Goal: Complete application form: Complete application form

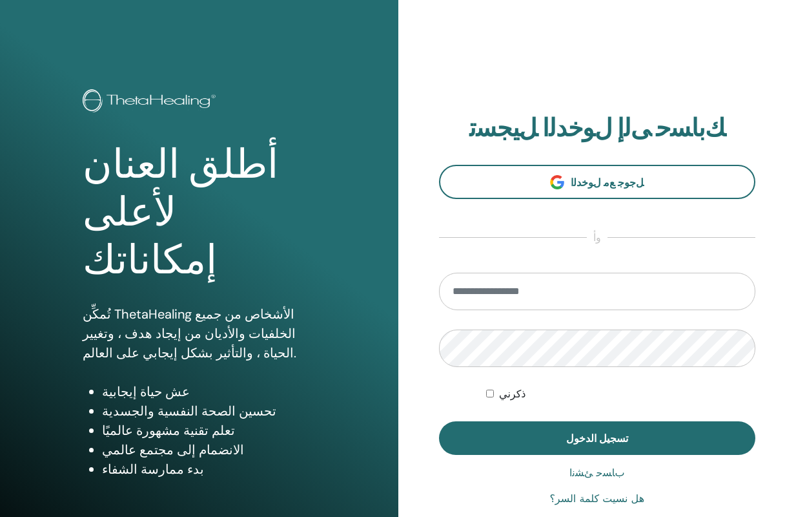
click at [558, 287] on input "email" at bounding box center [597, 291] width 317 height 37
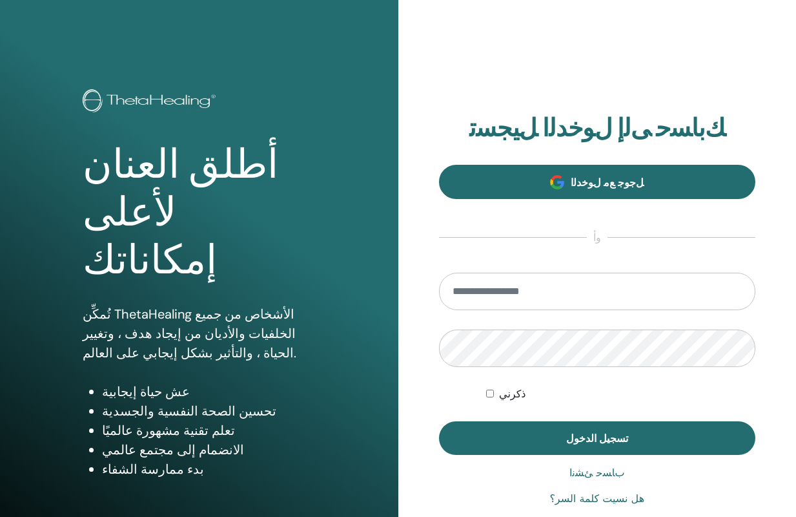
click at [600, 192] on link "ﻞﺟﻮﺟ ﻊﻣ ﻝﻮﺧﺪﻟﺍ" at bounding box center [597, 182] width 317 height 34
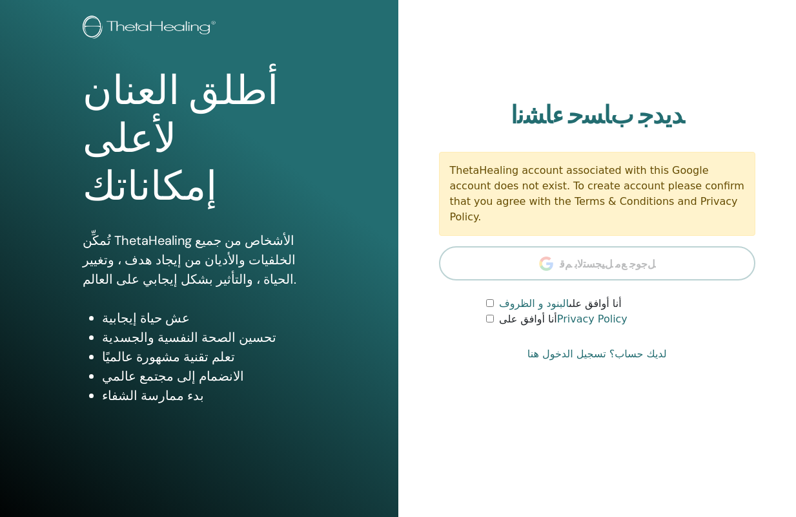
scroll to position [79, 0]
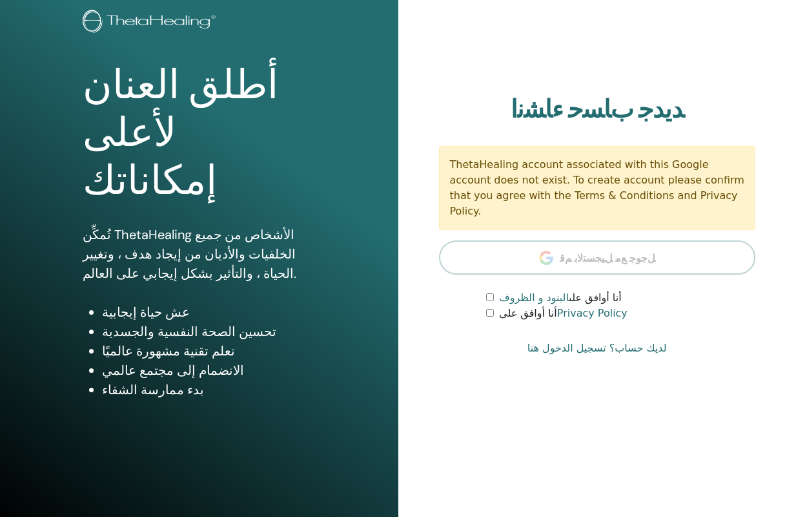
click at [486, 305] on form "أنا أوافق على البنود و الظروف أنا أوافق على Privacy Policy" at bounding box center [597, 305] width 317 height 31
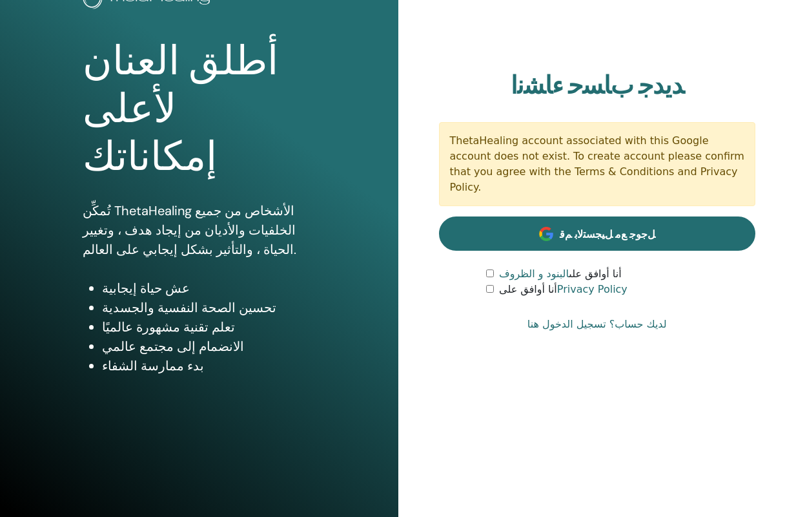
scroll to position [103, 0]
click at [574, 230] on span "ﻞﺟﻮﺟ ﻊﻣ ﻞﻴﺠﺴﺘﻟﺎﺑ ﻢﻗ" at bounding box center [608, 234] width 96 height 14
click at [579, 234] on link "ﻞﺟﻮﺟ ﻊﻣ ﻞﻴﺠﺴﺘﻟﺎﺑ ﻢﻗ" at bounding box center [597, 233] width 317 height 34
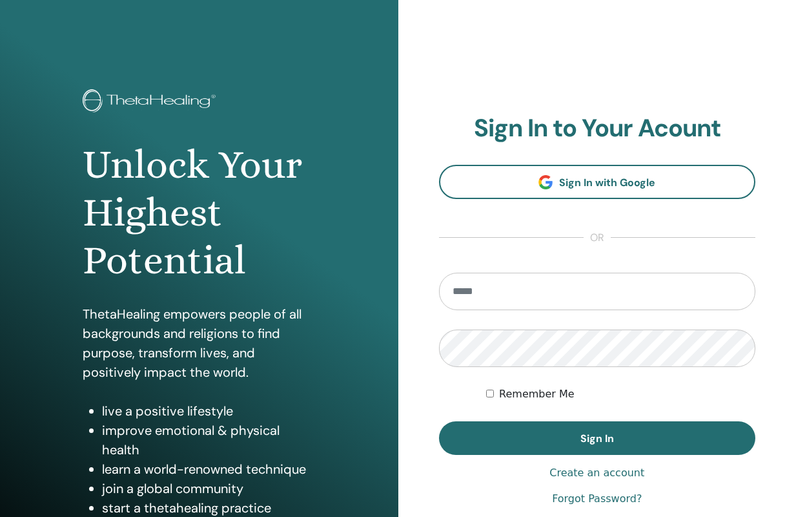
click at [544, 289] on input "email" at bounding box center [597, 291] width 317 height 37
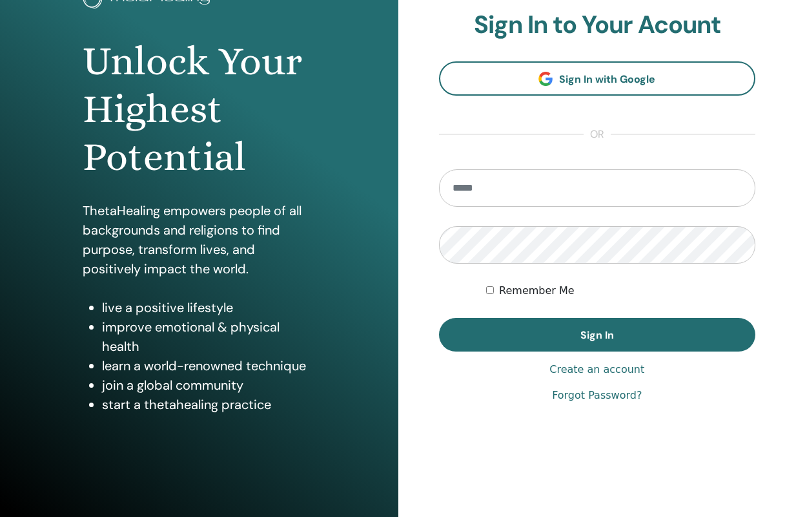
scroll to position [103, 0]
click at [582, 369] on link "Create an account" at bounding box center [597, 370] width 95 height 16
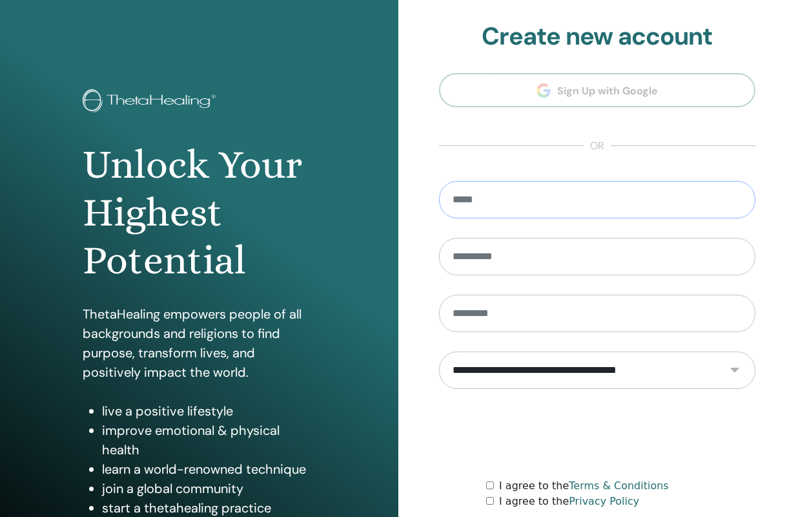
click at [741, 192] on input "email" at bounding box center [597, 199] width 317 height 37
click at [739, 196] on input "email" at bounding box center [597, 199] width 317 height 37
click at [737, 200] on input "email" at bounding box center [597, 199] width 317 height 37
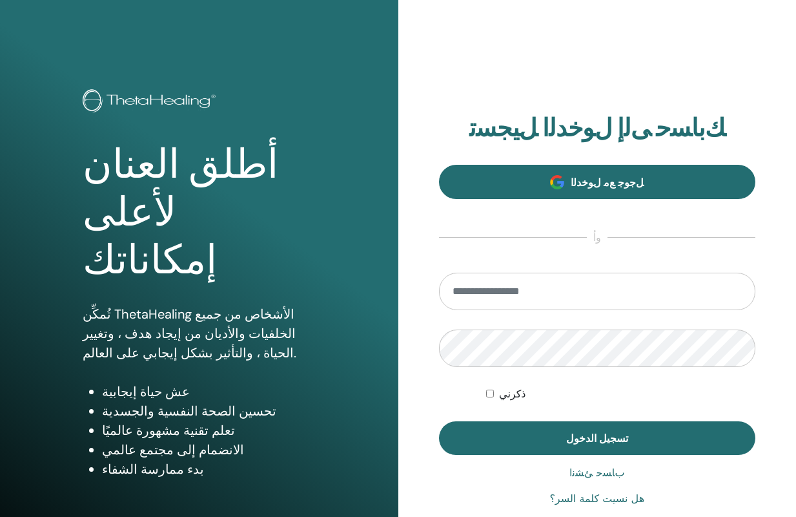
click at [556, 180] on span at bounding box center [557, 182] width 14 height 14
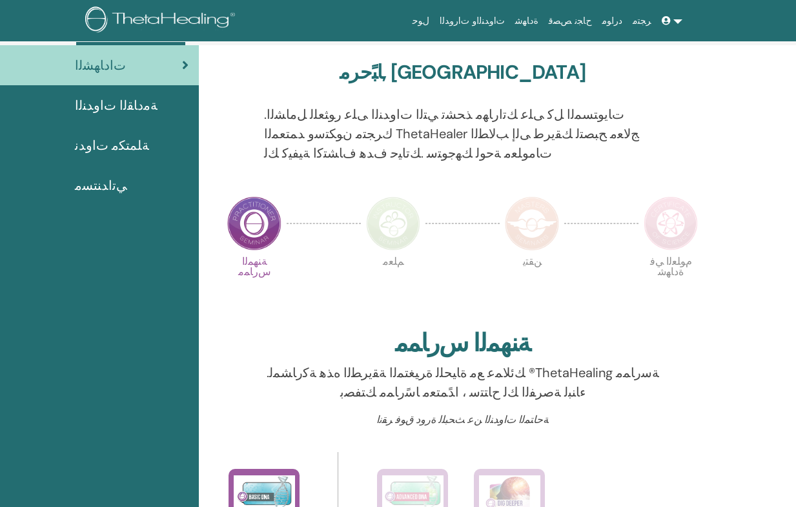
scroll to position [99, 0]
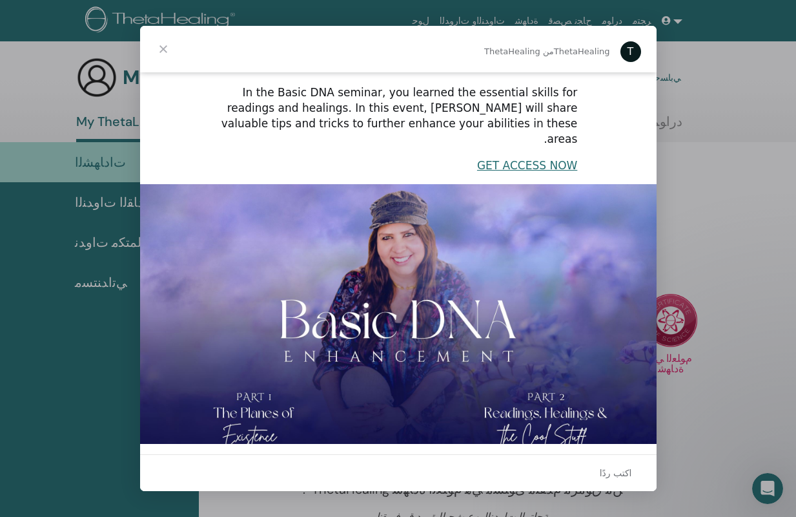
scroll to position [242, 0]
click at [164, 50] on span "إغلاق" at bounding box center [163, 49] width 47 height 47
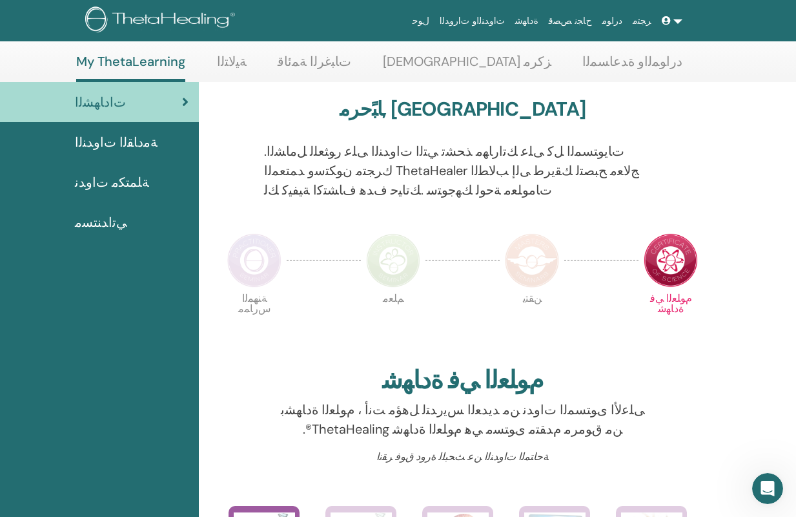
scroll to position [56, 0]
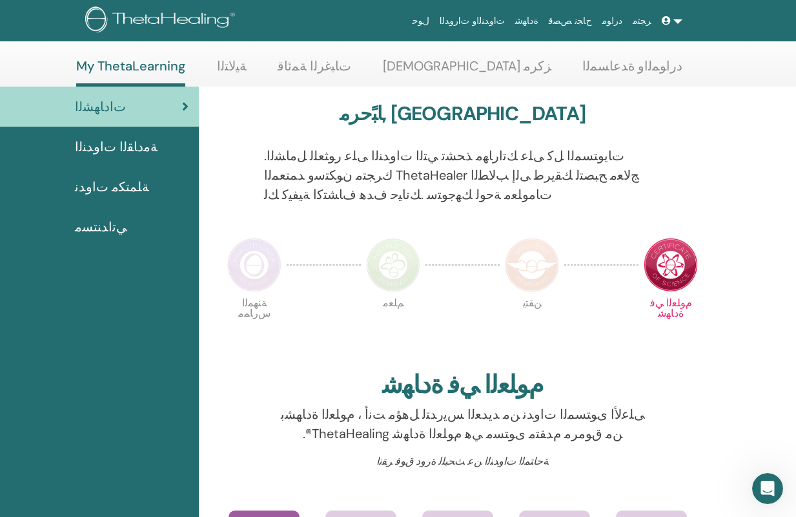
click at [676, 268] on img at bounding box center [671, 265] width 54 height 54
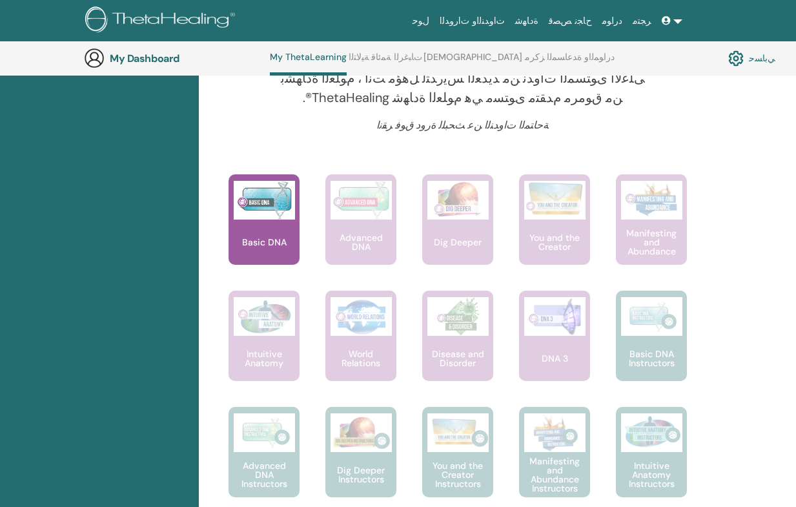
scroll to position [584, 0]
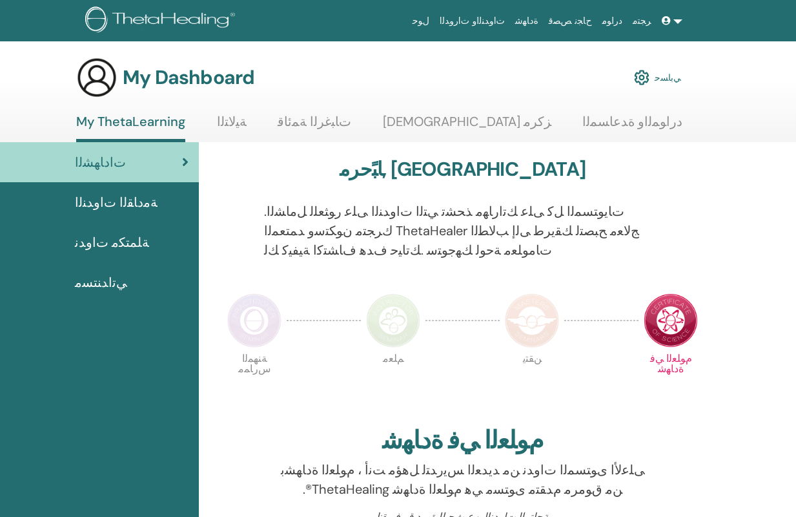
click at [662, 78] on link "ﻲﺑﺎﺴﺣ" at bounding box center [657, 77] width 47 height 28
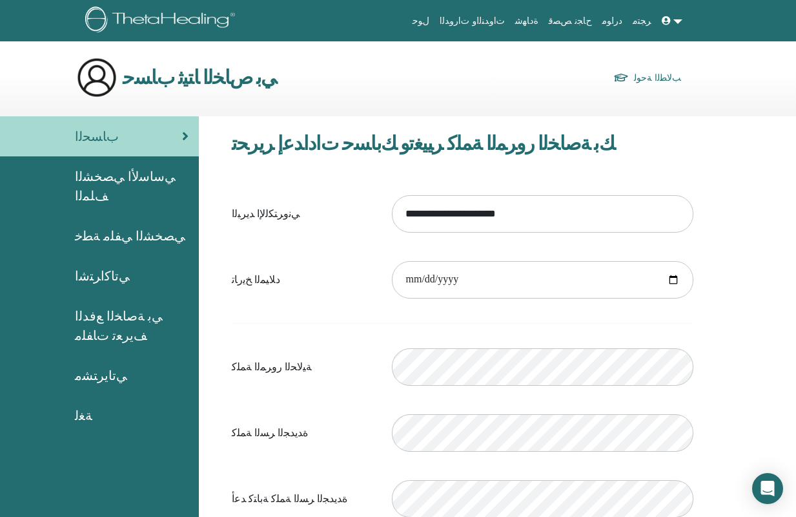
click at [674, 20] on link at bounding box center [672, 21] width 31 height 24
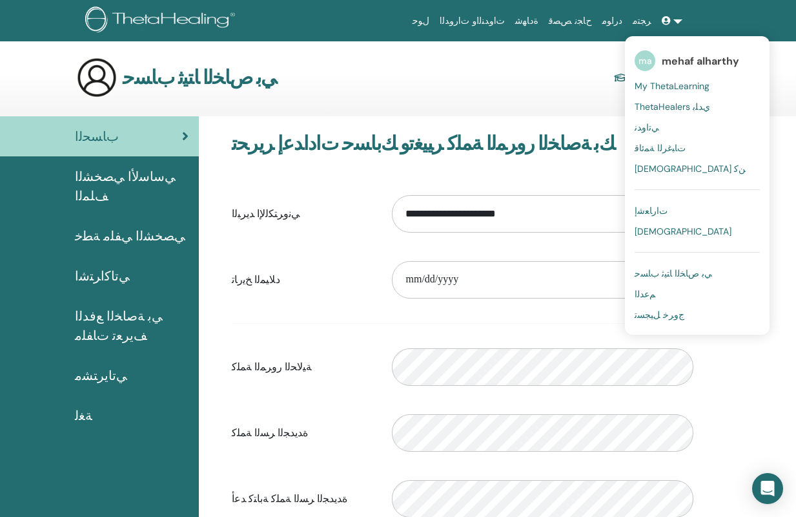
click at [481, 25] on link "ﺕﺍﻭﺪﻨﻟﺍﻭ ﺕﺍﺭﻭﺪﻟﺍ" at bounding box center [473, 21] width 76 height 24
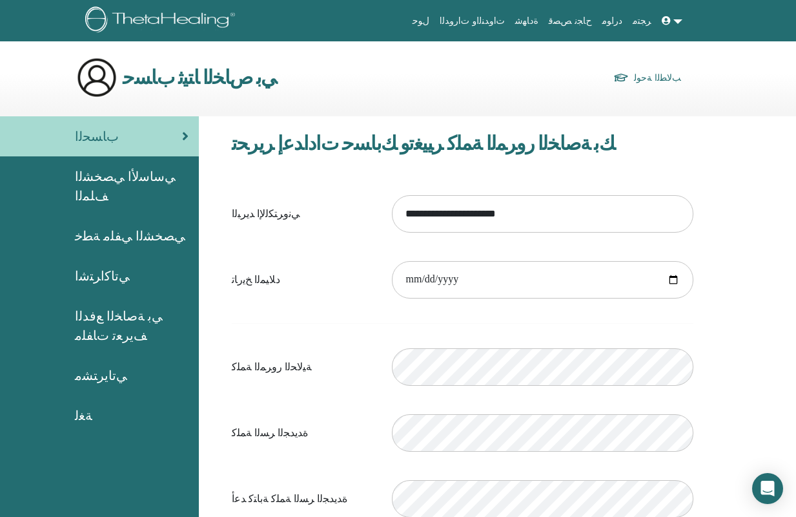
click at [434, 17] on link "ﻝﻮﺣ" at bounding box center [421, 21] width 27 height 24
click at [431, 19] on link "ﻝﻮﺣ" at bounding box center [421, 21] width 27 height 24
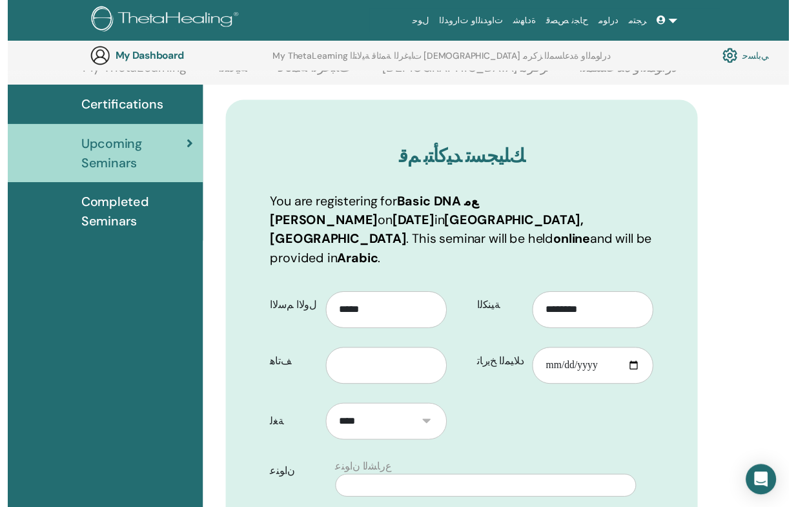
scroll to position [94, 0]
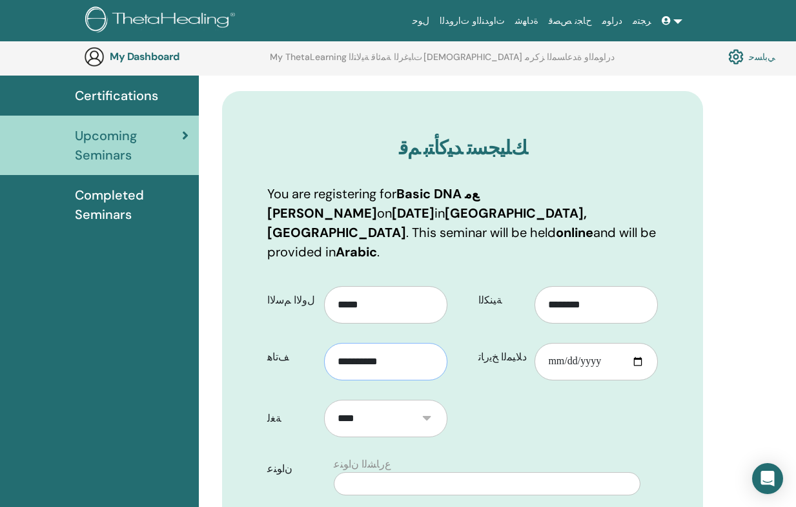
type input "**********"
click at [599, 346] on input "ﺩﻼ﻿ﻴﻤﻟﺍ ﺦﻳﺭﺎﺗ" at bounding box center [596, 361] width 123 height 37
click at [568, 343] on input "ﺩﻼ﻿ﻴﻤﻟﺍ ﺦﻳﺭﺎﺗ" at bounding box center [596, 361] width 123 height 37
click at [547, 343] on input "ﺩﻼ﻿ﻴﻤﻟﺍ ﺦﻳﺭﺎﺗ" at bounding box center [596, 361] width 123 height 37
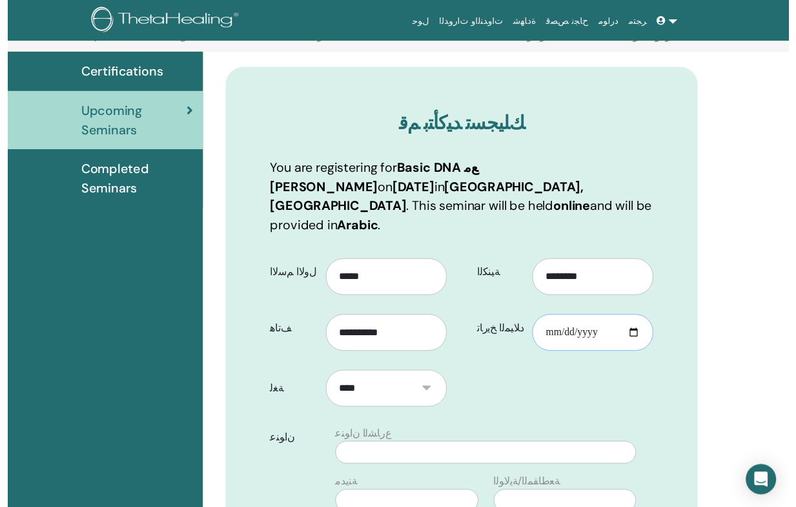
scroll to position [98, 0]
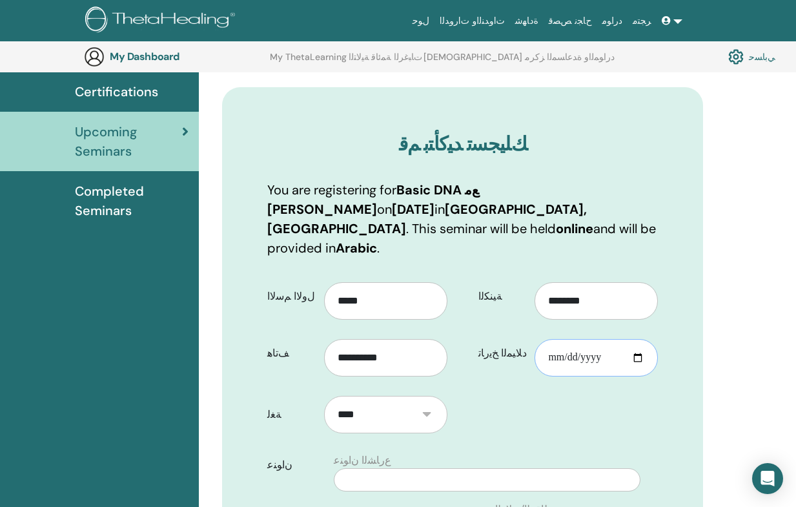
click at [541, 339] on input "ﺩﻼ﻿ﻴﻤﻟﺍ ﺦﻳﺭﺎﺗ" at bounding box center [596, 357] width 123 height 37
type input "**********"
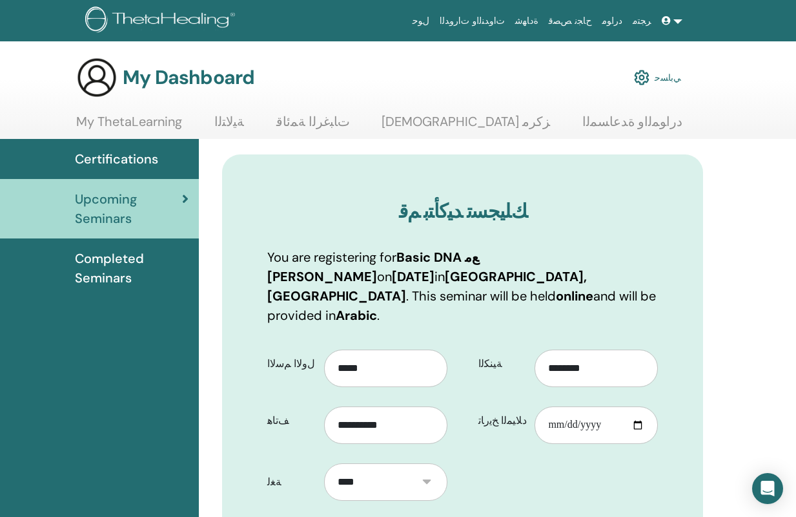
scroll to position [0, 0]
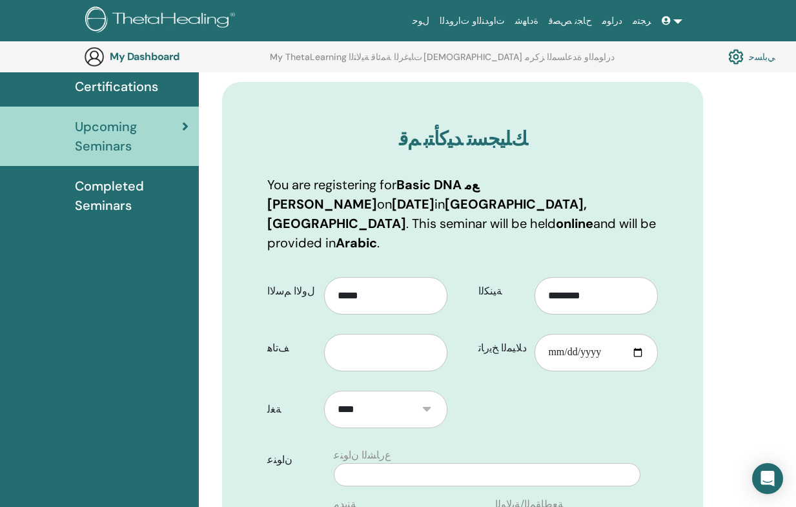
scroll to position [105, 0]
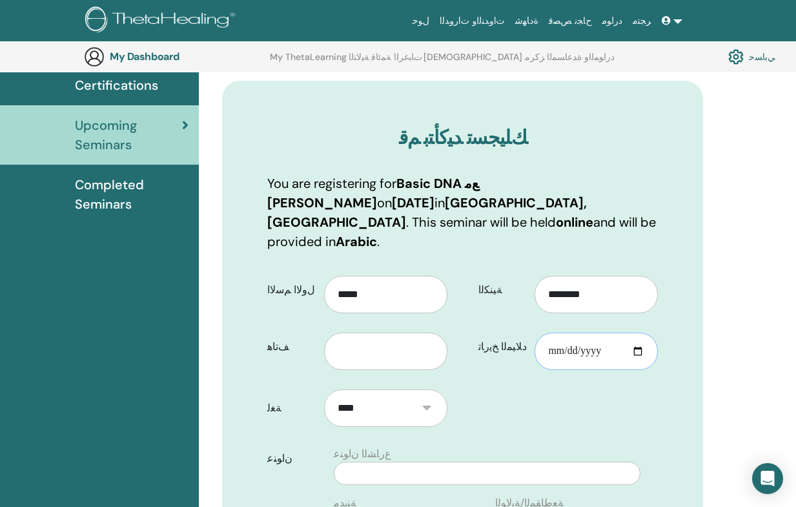
click at [577, 333] on input "ﺩﻼ﻿ﻴﻤﻟﺍ ﺦﻳﺭﺎﺗ" at bounding box center [596, 351] width 123 height 37
click at [595, 336] on input "ﺩﻼ﻿ﻴﻤﻟﺍ ﺦﻳﺭﺎﺗ" at bounding box center [596, 351] width 123 height 37
click at [561, 333] on input "ﺩﻼ﻿ﻴﻤﻟﺍ ﺦﻳﺭﺎﺗ" at bounding box center [596, 351] width 123 height 37
click at [558, 333] on input "ﺩﻼ﻿ﻴﻤﻟﺍ ﺦﻳﺭﺎﺗ" at bounding box center [596, 351] width 123 height 37
click at [569, 333] on input "ﺩﻼ﻿ﻴﻤﻟﺍ ﺦﻳﺭﺎﺗ" at bounding box center [596, 351] width 123 height 37
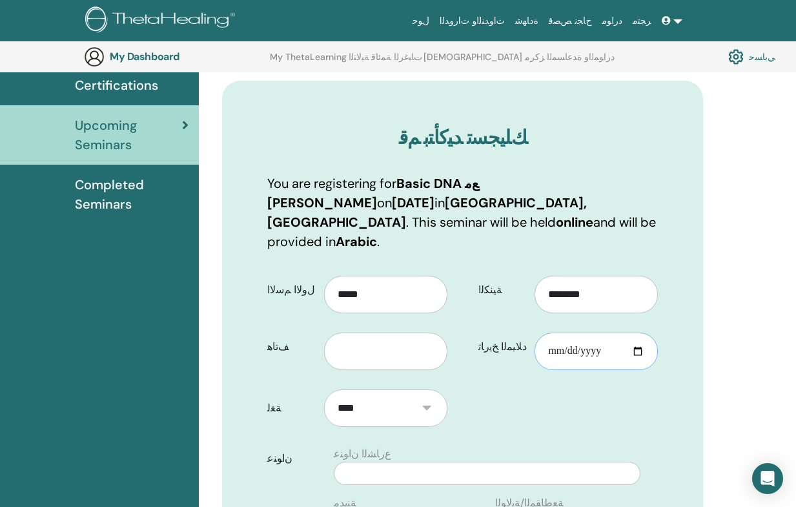
click at [569, 333] on input "ﺩﻼ﻿ﻴﻤﻟﺍ ﺦﻳﺭﺎﺗ" at bounding box center [596, 351] width 123 height 37
click at [587, 333] on input "ﺩﻼ﻿ﻴﻤﻟﺍ ﺦﻳﺭﺎﺗ" at bounding box center [596, 351] width 123 height 37
type input "**********"
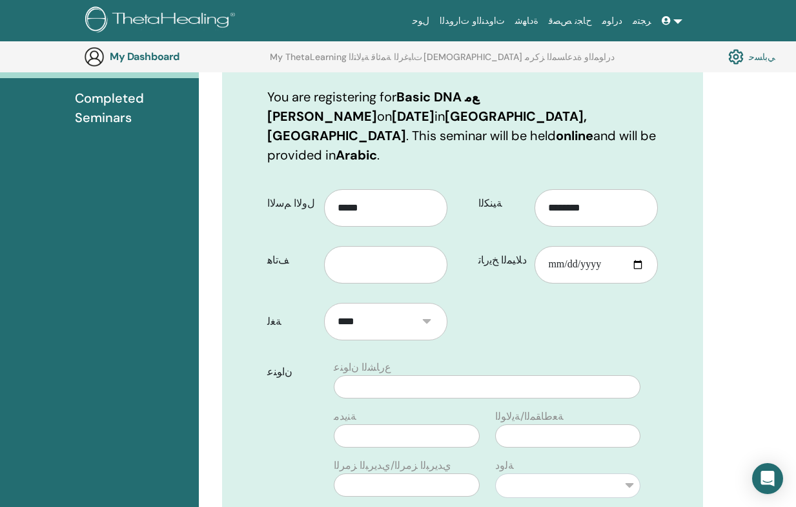
scroll to position [196, 0]
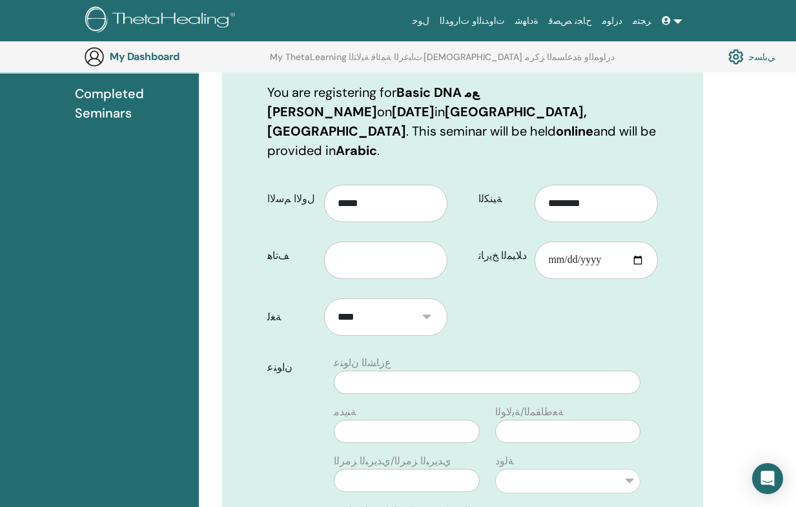
click at [490, 335] on form "ﻝﻭﻻ﻿ﺍ ﻢﺳﻻ﻿ﺍ ***** ﻒﺗﺎﻫ ﺔﻴﻨﻜﻟﺍ ******** ****" at bounding box center [463, 456] width 410 height 561
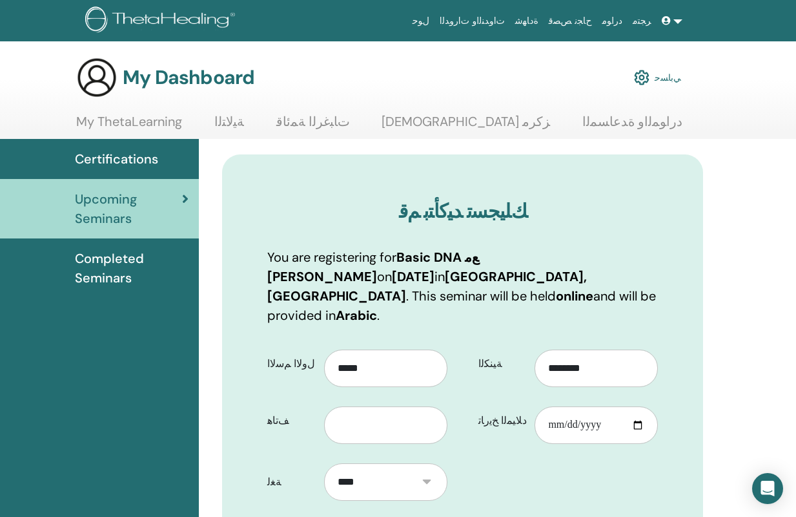
scroll to position [0, 0]
click at [673, 21] on link at bounding box center [672, 21] width 31 height 24
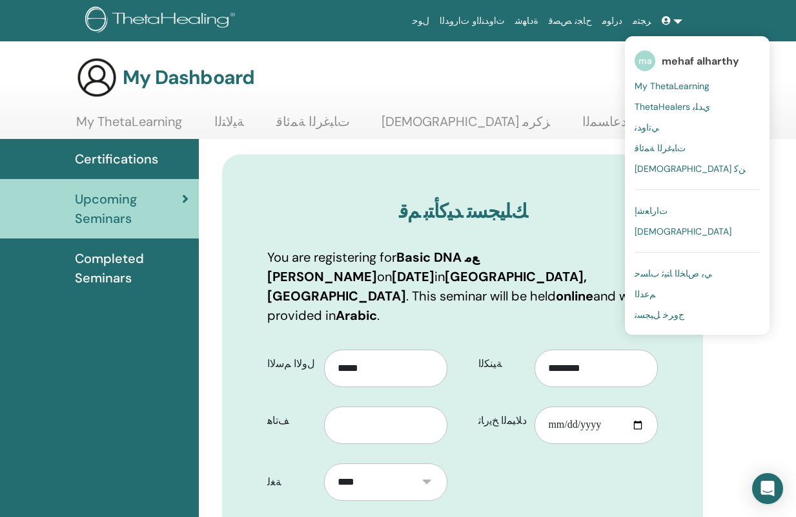
click at [435, 15] on link "ﻝﻮﺣ" at bounding box center [421, 21] width 27 height 24
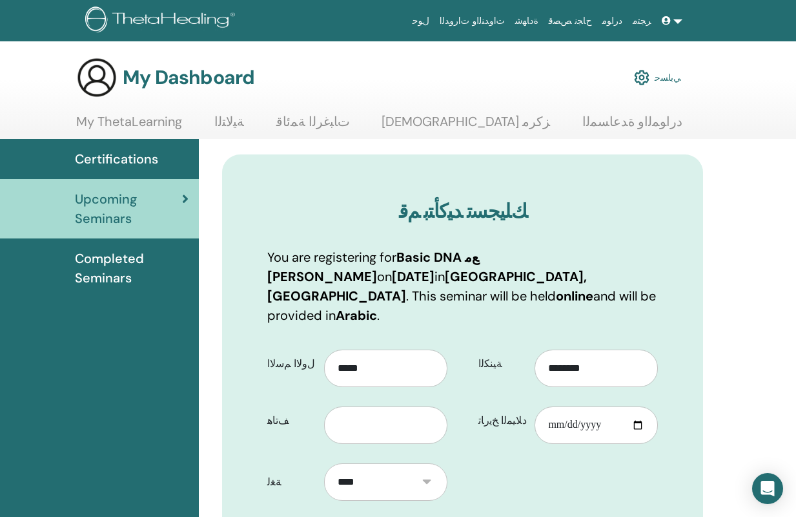
click at [672, 22] on span at bounding box center [668, 21] width 12 height 10
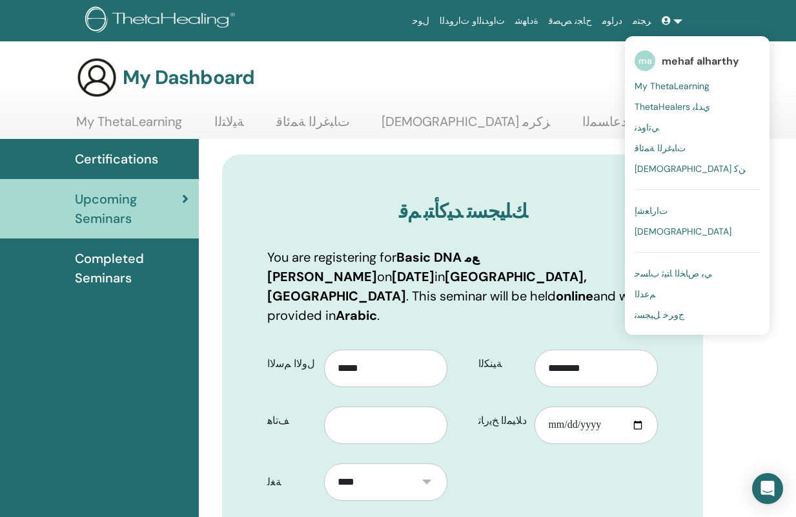
click at [641, 16] on link "ﺮﺠﺘﻣ" at bounding box center [642, 21] width 29 height 24
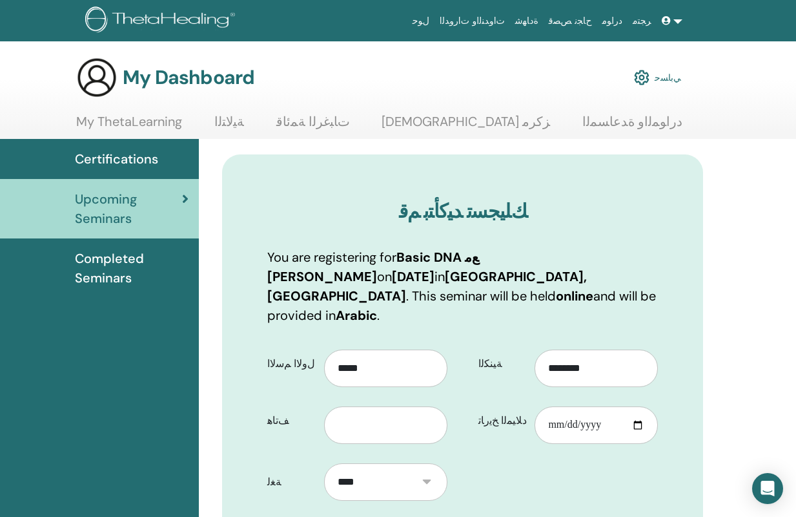
click at [650, 75] on img at bounding box center [642, 78] width 16 height 22
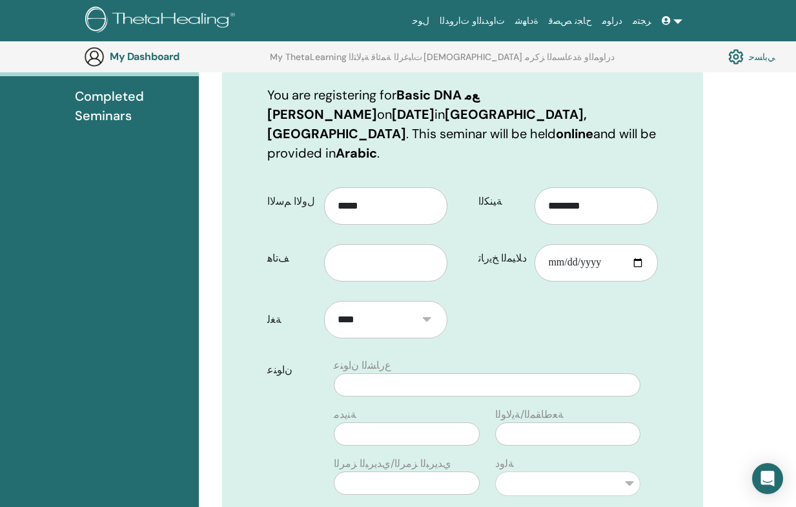
scroll to position [200, 0]
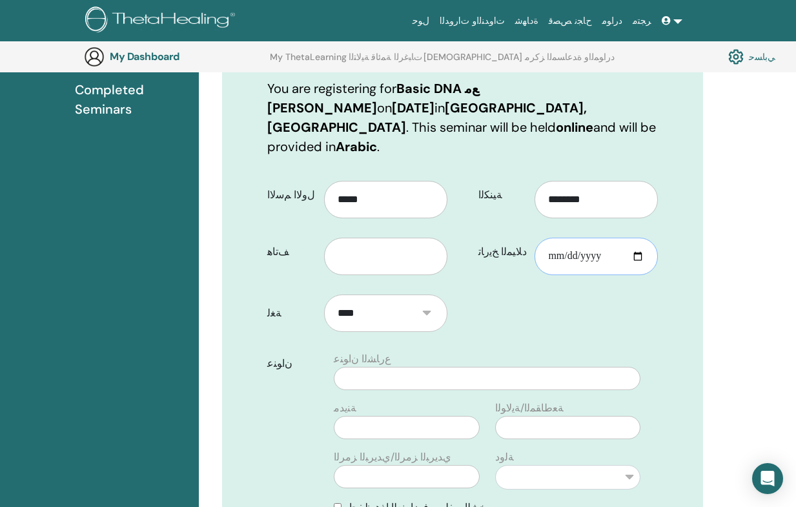
click at [557, 238] on input "ﺩﻼ﻿ﻴﻤﻟﺍ ﺦﻳﺭﺎﺗ" at bounding box center [596, 256] width 123 height 37
type input "**********"
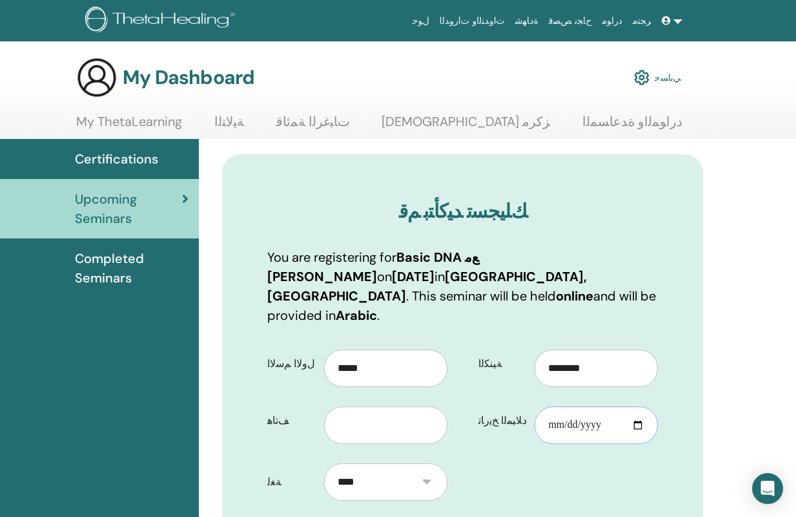
scroll to position [0, 0]
click at [220, 79] on h3 "My Dashboard" at bounding box center [189, 77] width 132 height 23
click at [660, 76] on link "ﻲﺑﺎﺴﺣ" at bounding box center [657, 77] width 47 height 28
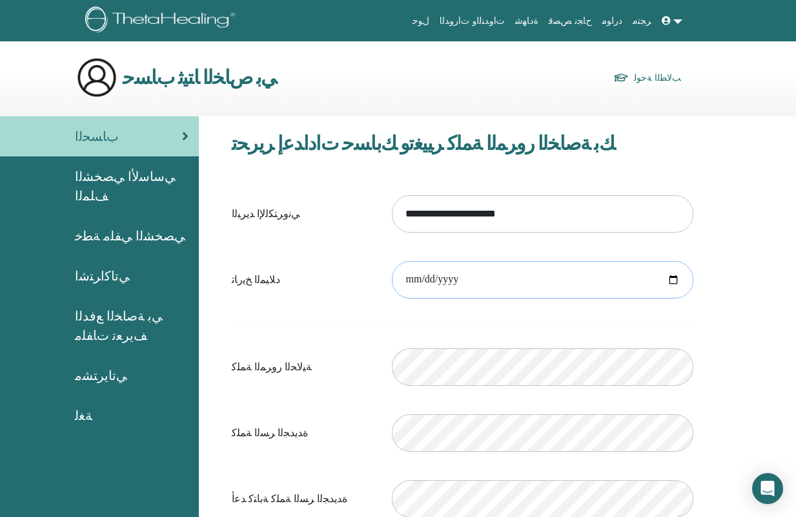
click at [443, 275] on input "date" at bounding box center [543, 279] width 302 height 37
